Goal: Entertainment & Leisure: Consume media (video, audio)

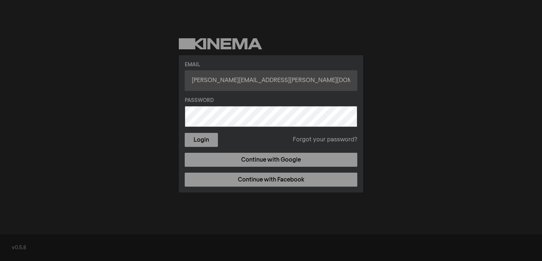
click at [238, 80] on input "[PERSON_NAME][EMAIL_ADDRESS][PERSON_NAME][DOMAIN_NAME]" at bounding box center [271, 80] width 172 height 21
type input "[PERSON_NAME][EMAIL_ADDRESS][DOMAIN_NAME]"
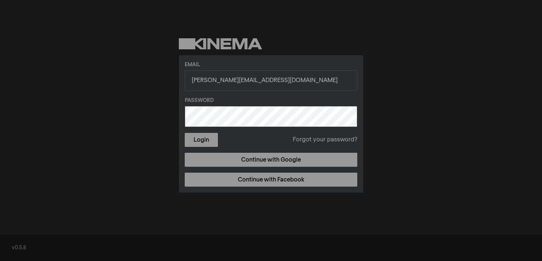
click at [303, 94] on form "Email [PERSON_NAME][EMAIL_ADDRESS][DOMAIN_NAME] Password Login Forgot your pass…" at bounding box center [271, 104] width 172 height 86
click at [210, 144] on button "Login" at bounding box center [201, 140] width 33 height 14
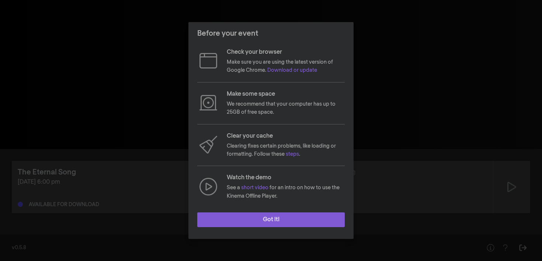
click at [273, 222] on button "Got it!" at bounding box center [270, 220] width 147 height 15
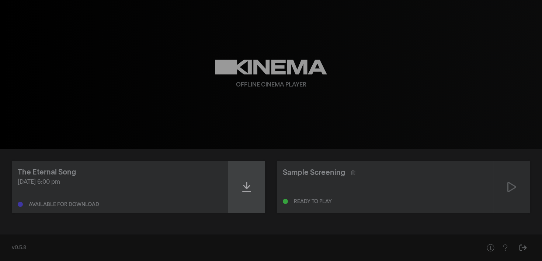
click at [253, 192] on div at bounding box center [246, 187] width 37 height 52
click at [250, 192] on icon at bounding box center [246, 187] width 9 height 12
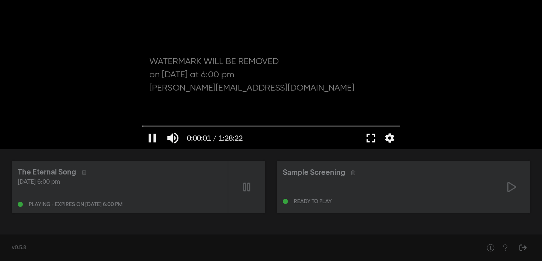
click at [369, 138] on button "fullscreen" at bounding box center [370, 138] width 21 height 22
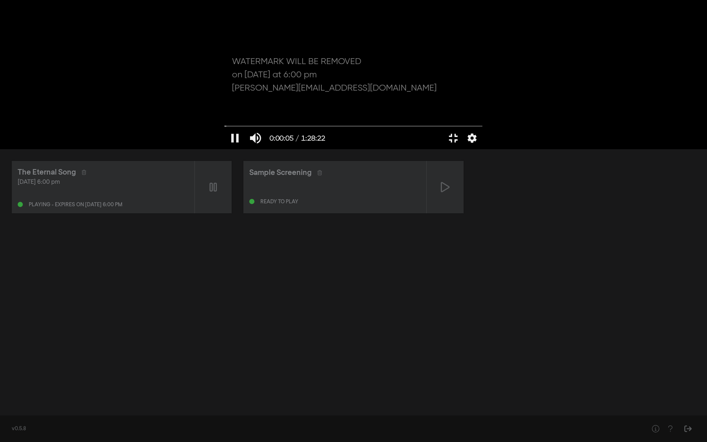
type input "5.323525"
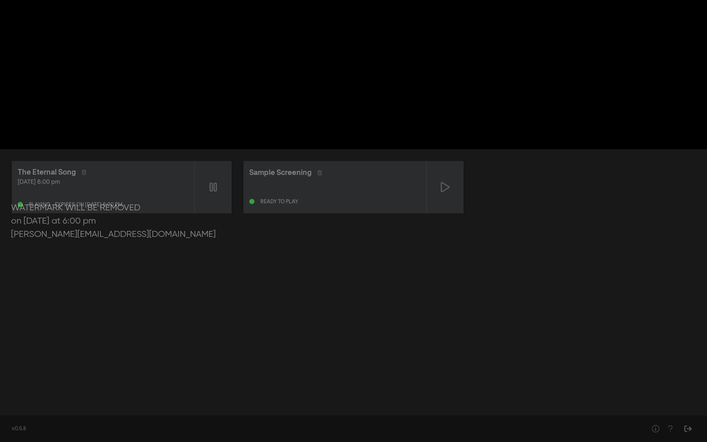
click at [541, 261] on button "fullscreen_exit" at bounding box center [674, 431] width 21 height 22
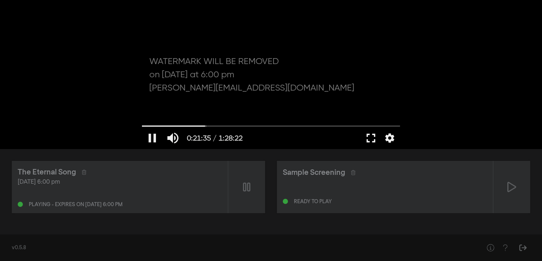
click at [375, 133] on button "fullscreen" at bounding box center [370, 138] width 21 height 22
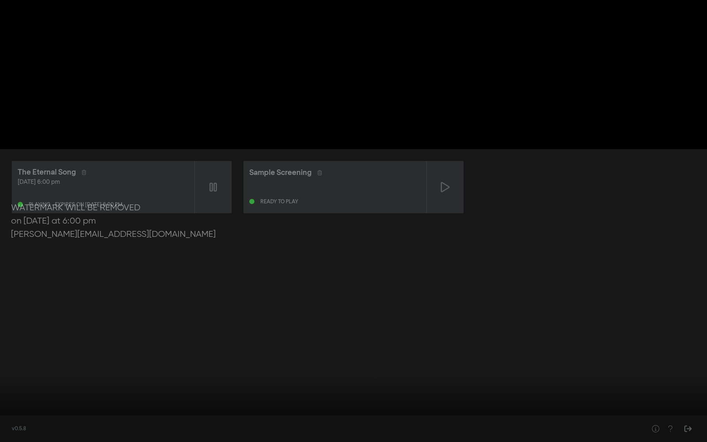
click at [9, 261] on button "pause" at bounding box center [14, 431] width 21 height 22
type input "1308.376036"
